Goal: Book appointment/travel/reservation

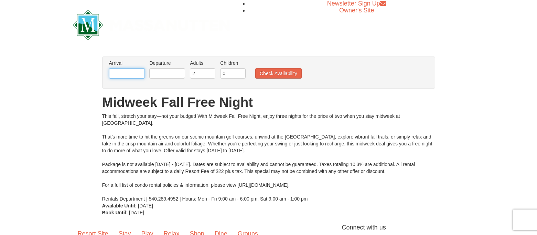
click at [131, 72] on input "text" at bounding box center [127, 73] width 36 height 10
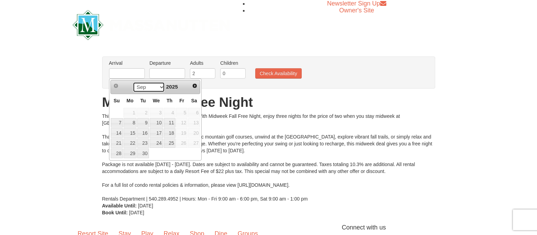
click at [161, 87] on select "Sep Oct Nov Dec" at bounding box center [149, 87] width 32 height 10
click at [130, 153] on link "27" at bounding box center [129, 153] width 13 height 10
type input "[DATE]"
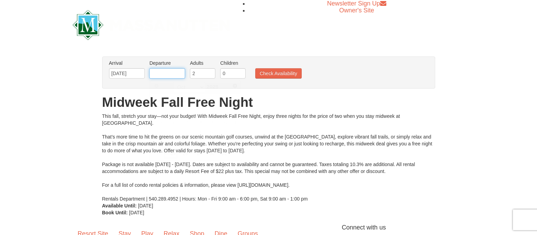
click at [174, 74] on input "text" at bounding box center [167, 73] width 36 height 10
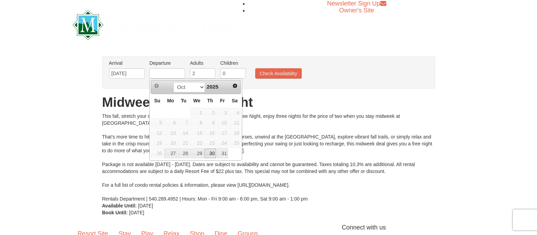
click at [212, 156] on link "30" at bounding box center [210, 153] width 12 height 10
type input "[DATE]"
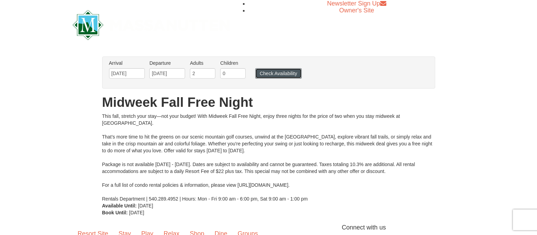
click at [270, 74] on button "Check Availability" at bounding box center [278, 73] width 46 height 10
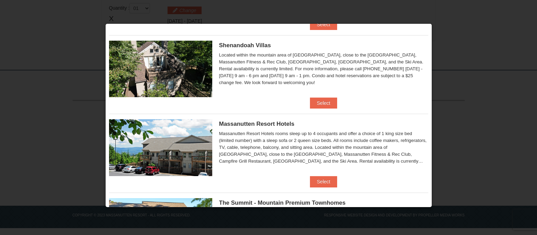
scroll to position [151, 0]
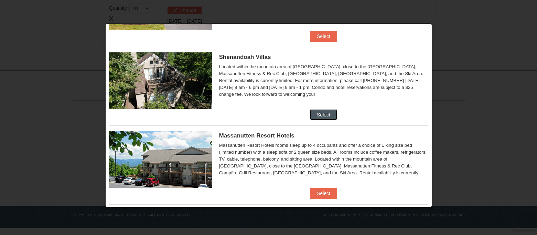
click at [326, 111] on button "Select" at bounding box center [323, 114] width 27 height 11
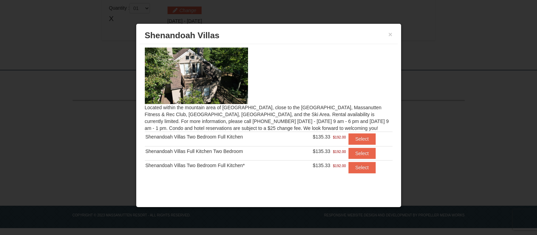
scroll to position [0, 0]
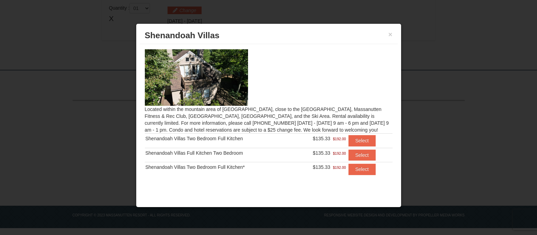
click at [393, 32] on div "× Shenandoah Villas" at bounding box center [269, 35] width 258 height 17
click at [389, 34] on button "×" at bounding box center [390, 34] width 4 height 7
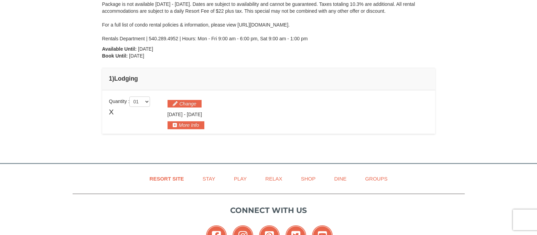
scroll to position [144, 0]
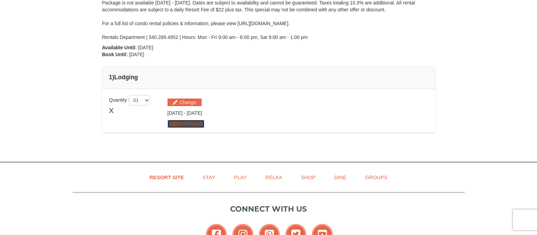
click at [191, 123] on button "More Info" at bounding box center [185, 124] width 37 height 8
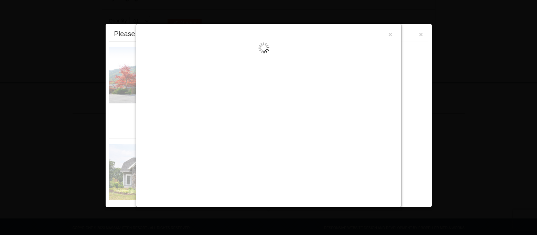
scroll to position [236, 0]
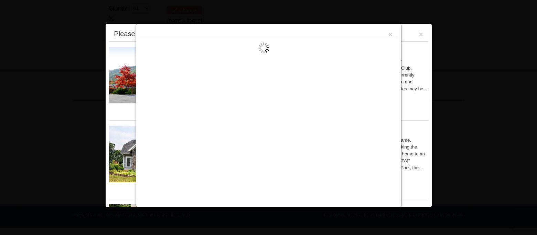
drag, startPoint x: 346, startPoint y: 32, endPoint x: 306, endPoint y: 68, distance: 53.6
click at [304, 68] on div "×" at bounding box center [269, 115] width 266 height 184
click at [390, 35] on button "×" at bounding box center [390, 34] width 4 height 7
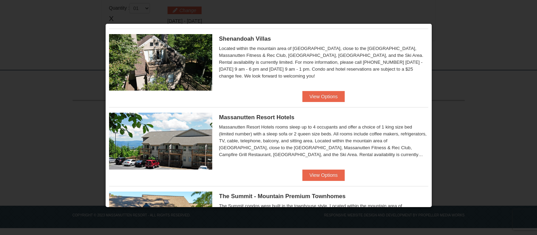
scroll to position [0, 0]
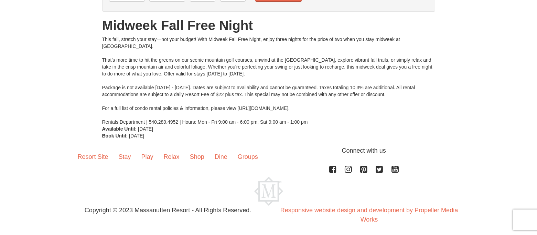
scroll to position [79, 0]
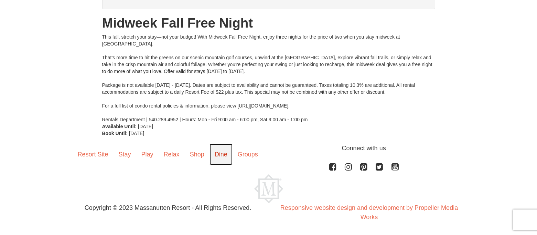
click at [225, 154] on link "Dine" at bounding box center [220, 153] width 23 height 21
